Goal: Transaction & Acquisition: Download file/media

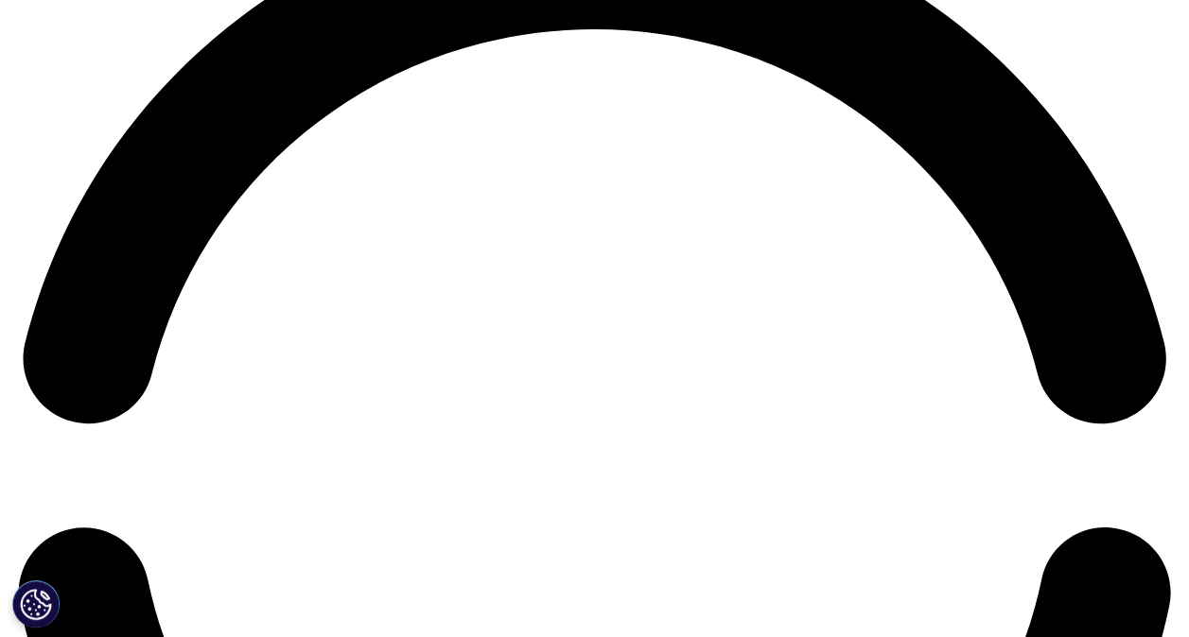
scroll to position [2532, 0]
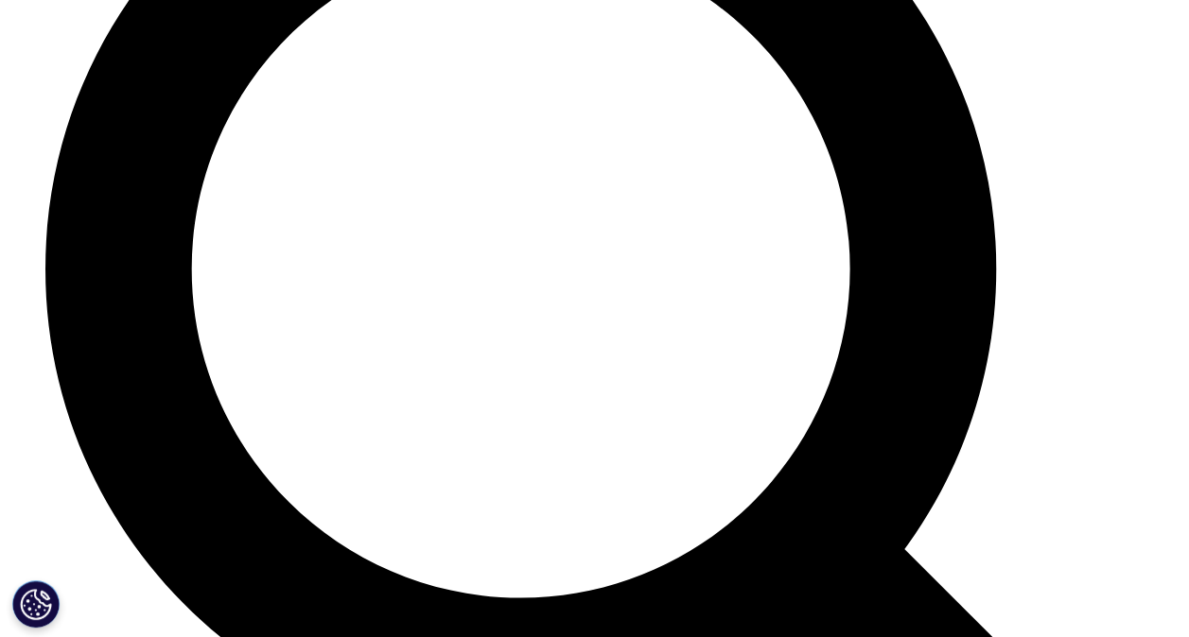
scroll to position [6065, 0]
